Goal: Navigation & Orientation: Go to known website

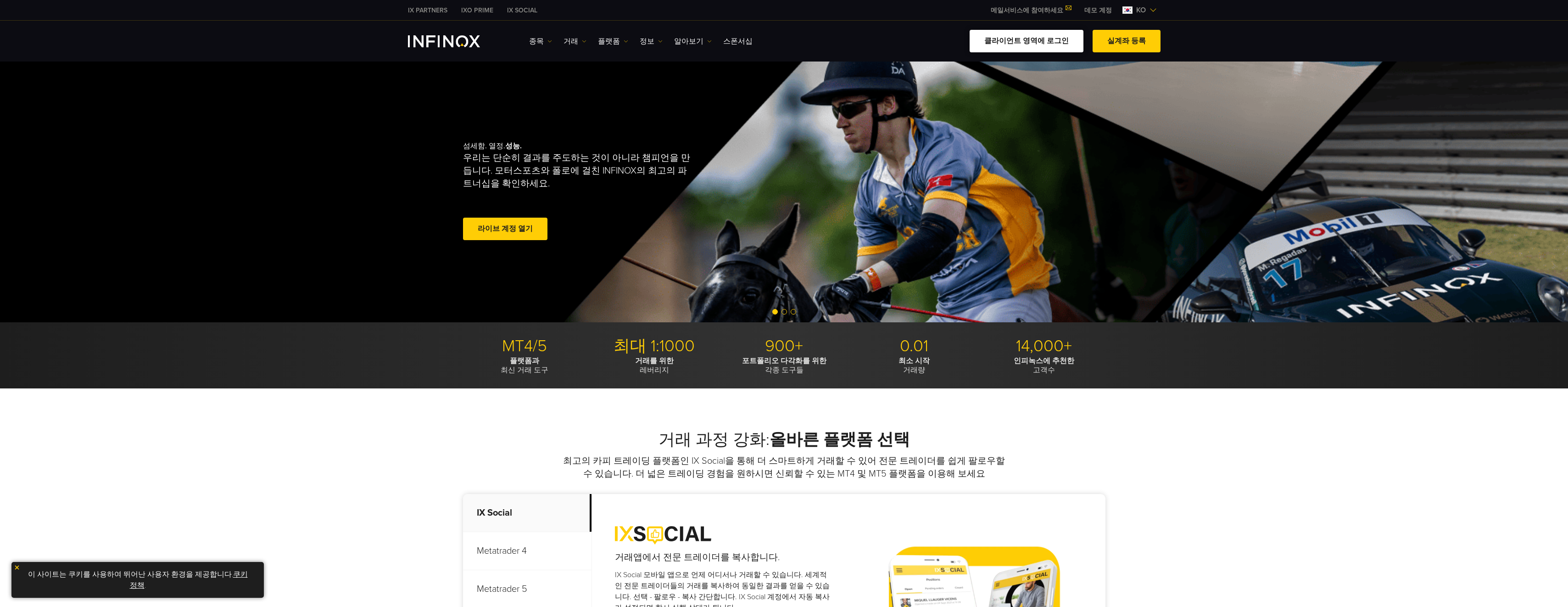
click at [1044, 44] on link "클라이언트 영역에 로그인" at bounding box center [1027, 41] width 113 height 22
click at [1061, 37] on link "클라이언트 영역에 로그인" at bounding box center [1027, 41] width 113 height 22
click at [1044, 39] on link "클라이언트 영역에 로그인" at bounding box center [1027, 41] width 113 height 22
